Goal: Book appointment/travel/reservation

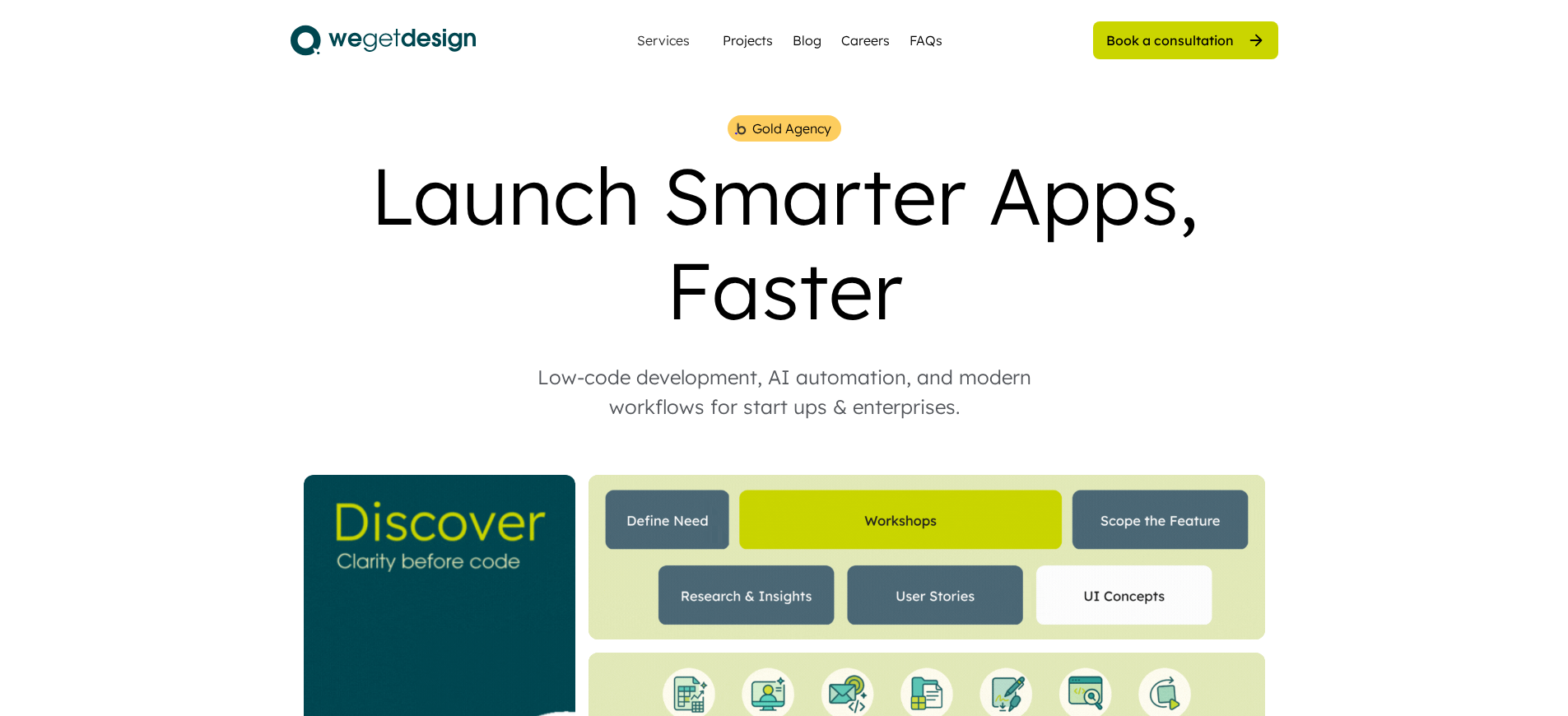
click at [1169, 39] on div "Book a consultation" at bounding box center [1170, 40] width 127 height 18
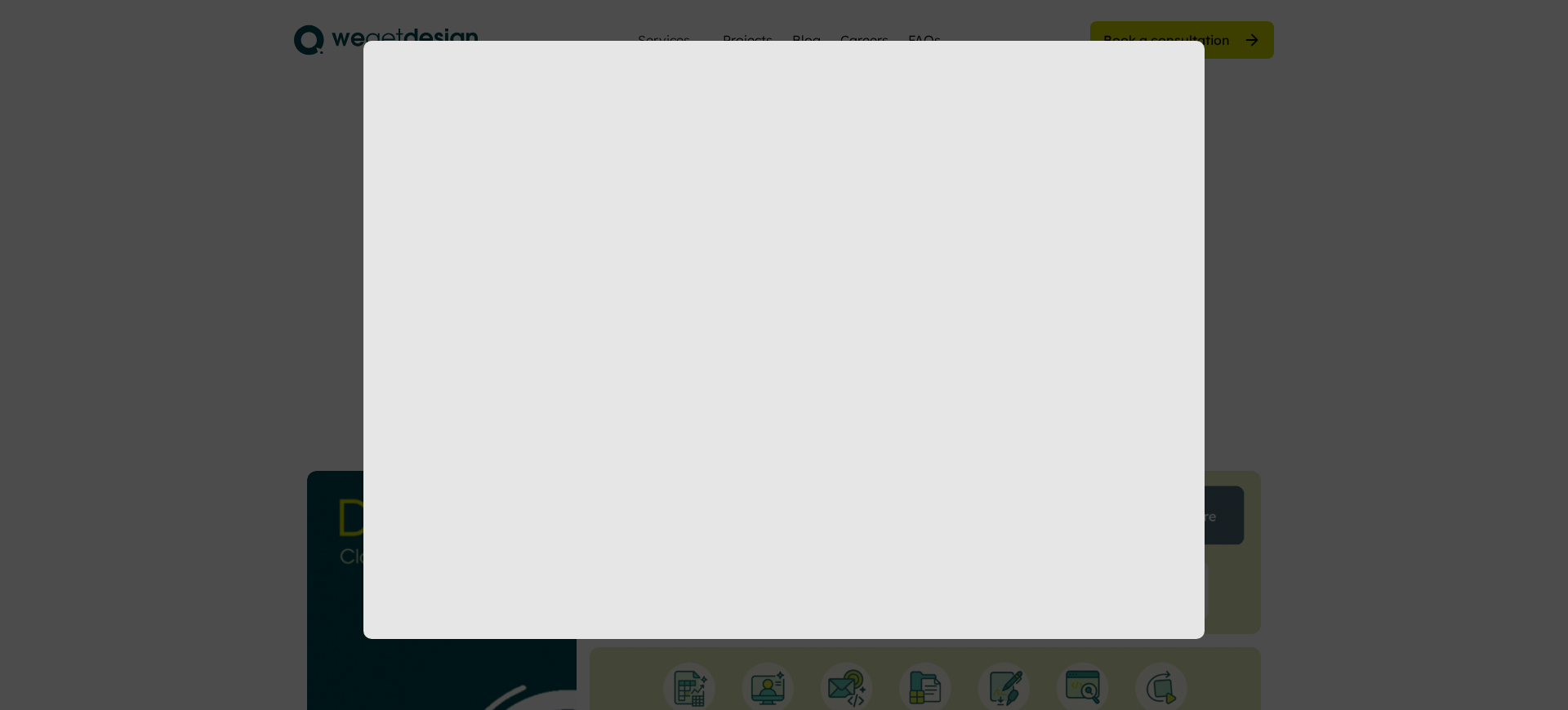
click at [1166, 39] on div at bounding box center [784, 355] width 1568 height 710
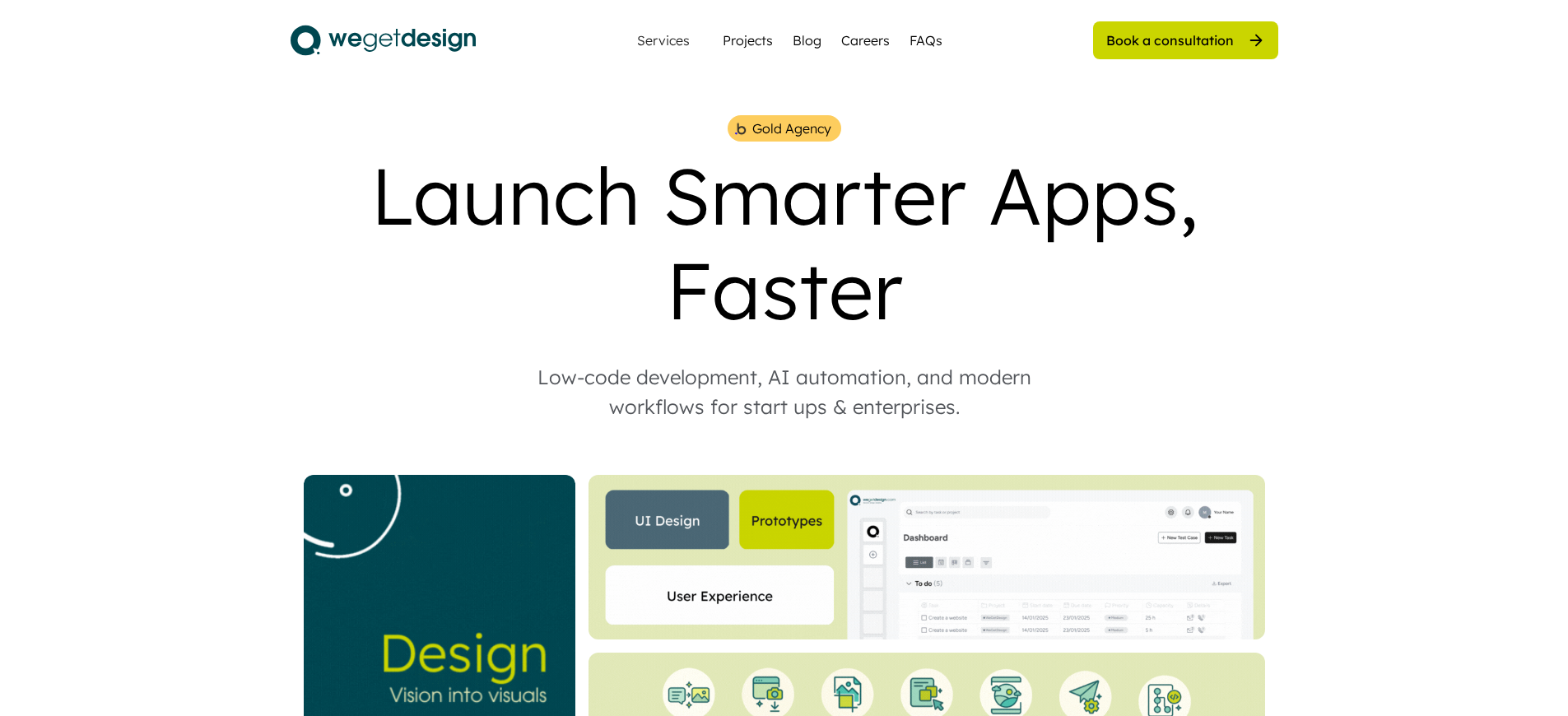
click at [1169, 39] on div "Book a consultation" at bounding box center [1170, 40] width 127 height 18
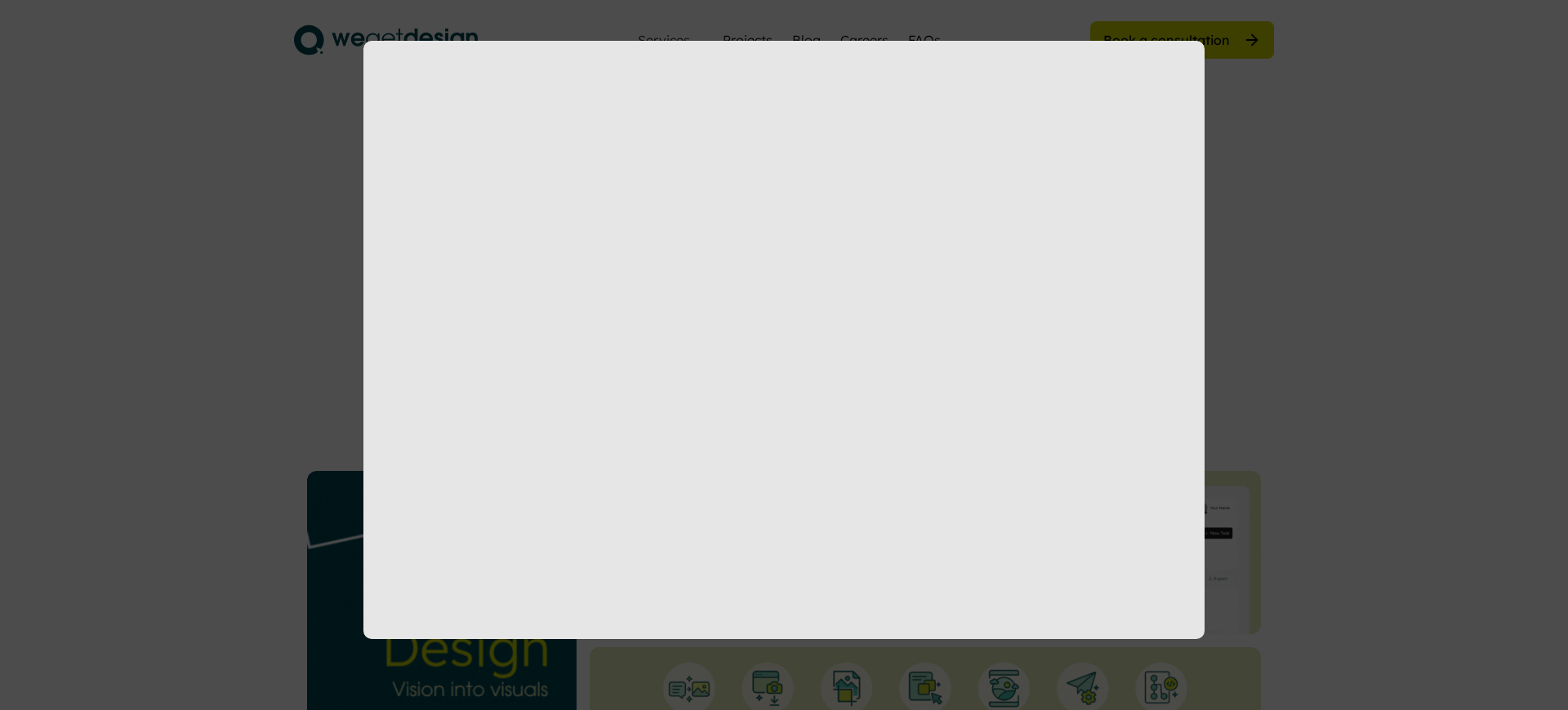
click at [1166, 39] on div at bounding box center [784, 355] width 1568 height 710
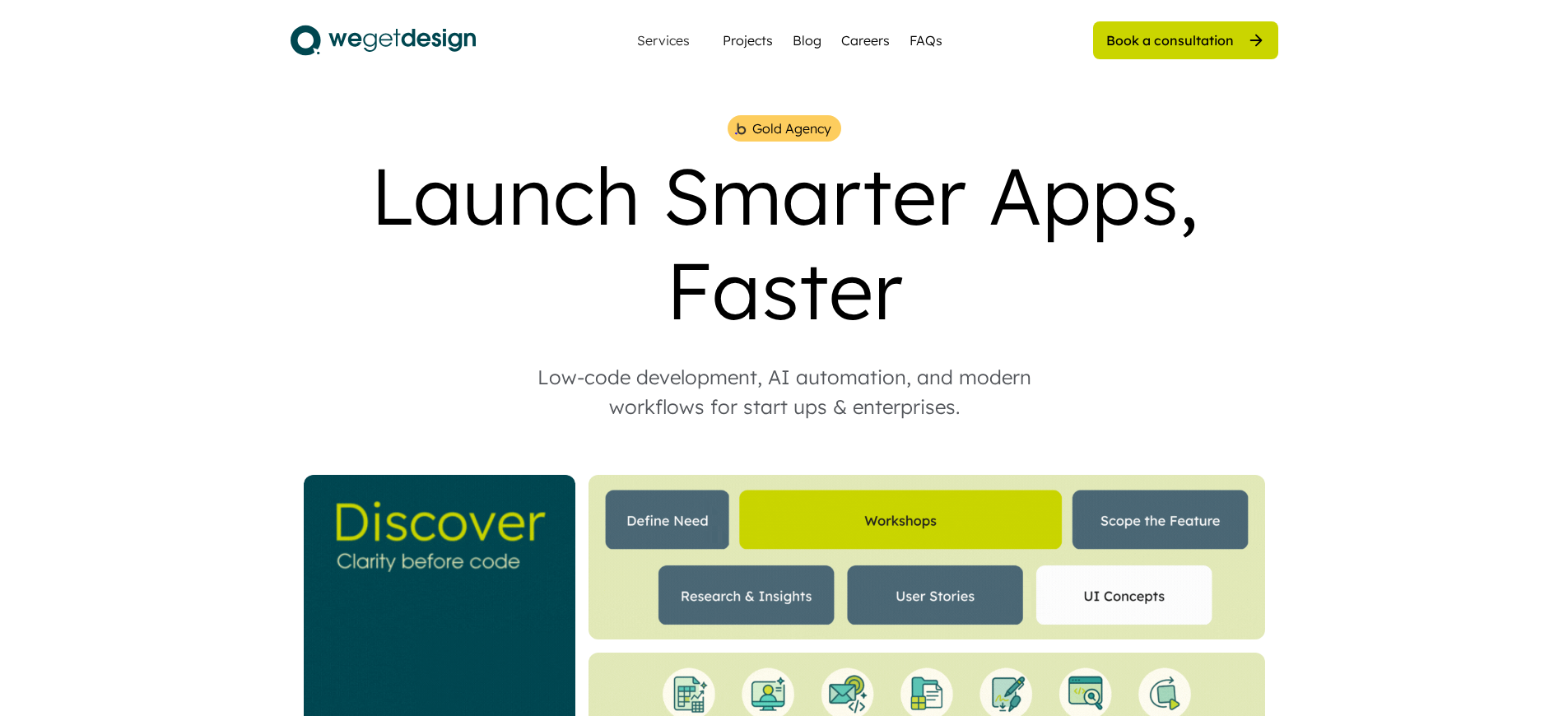
click at [1169, 39] on div "Book a consultation" at bounding box center [1170, 40] width 127 height 18
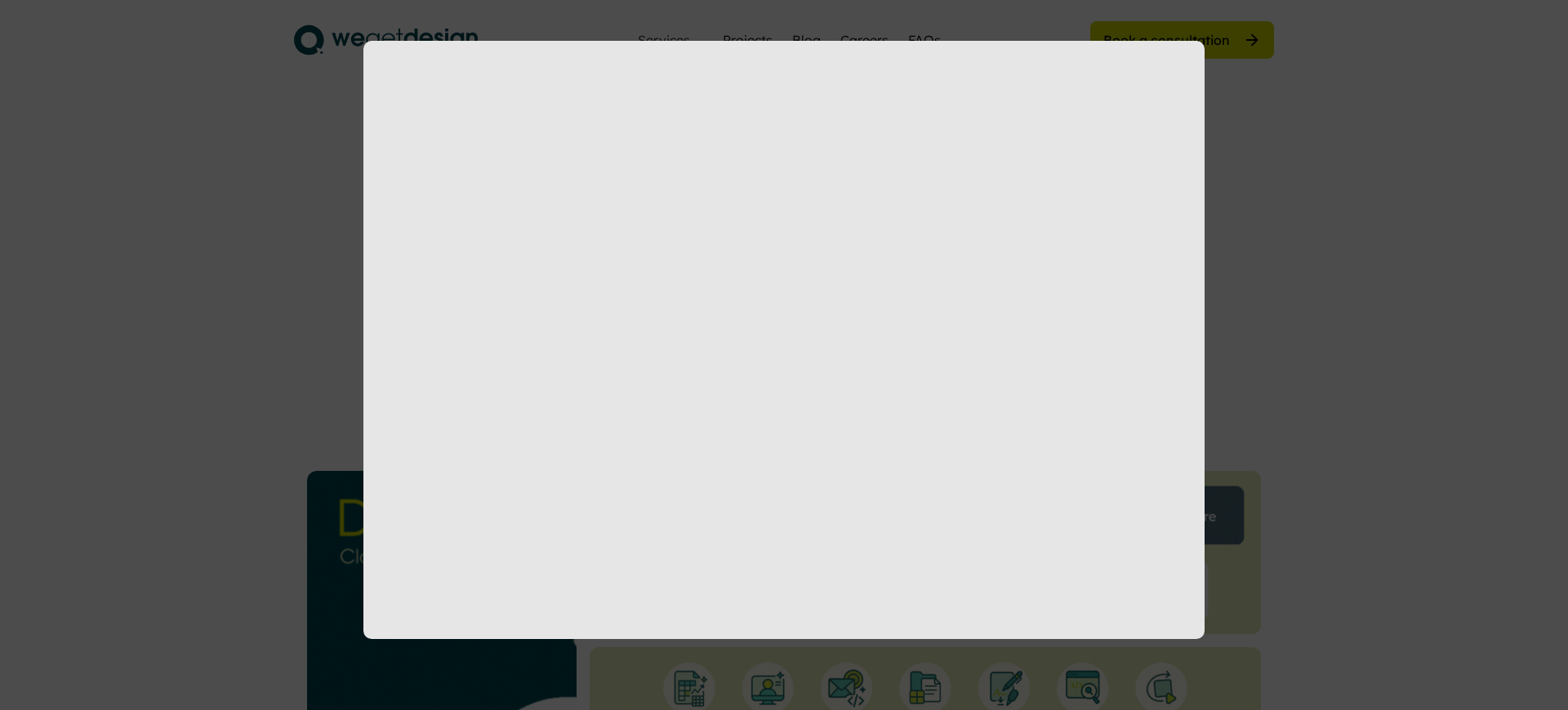
click at [1166, 39] on div at bounding box center [784, 355] width 1568 height 710
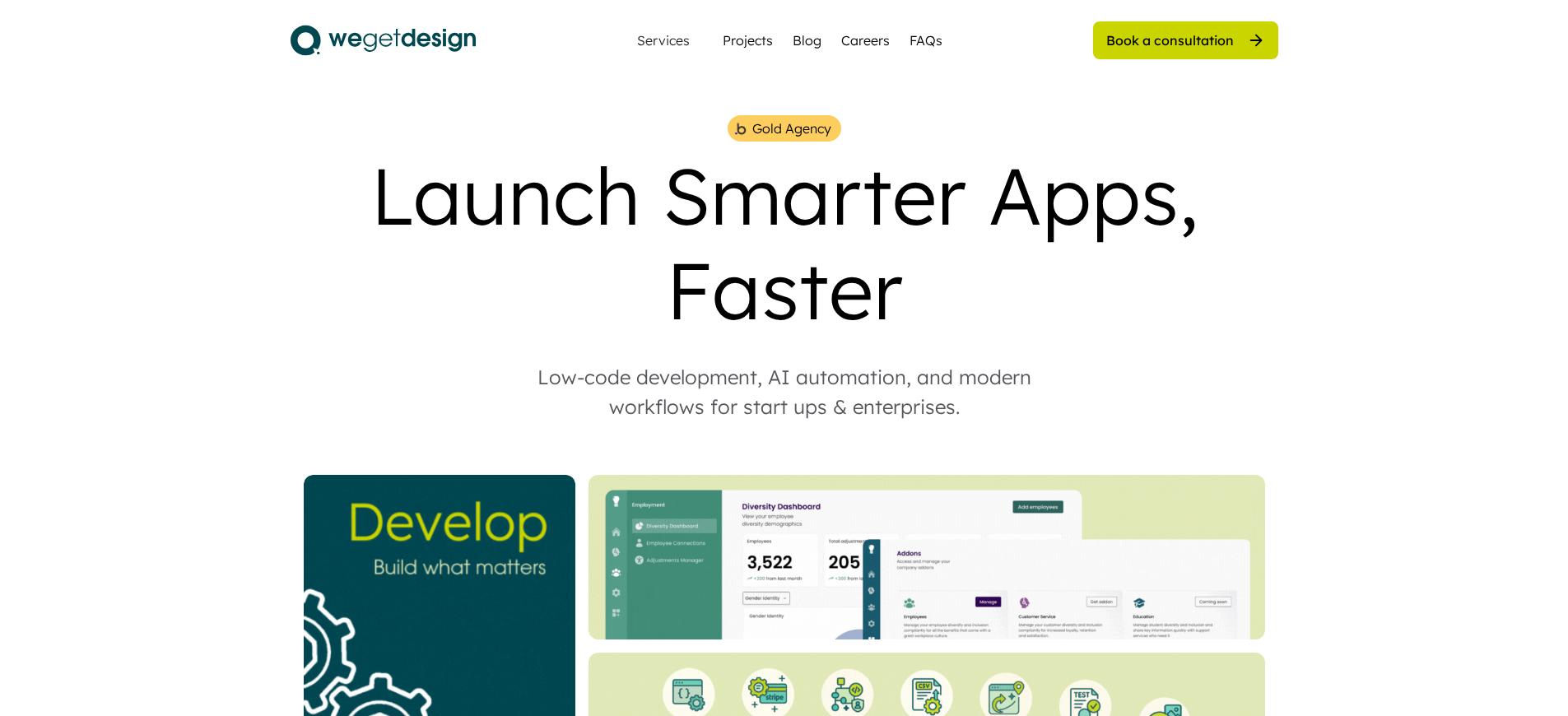
click at [1169, 39] on div "Book a consultation" at bounding box center [1170, 40] width 127 height 18
